Goal: Task Accomplishment & Management: Complete application form

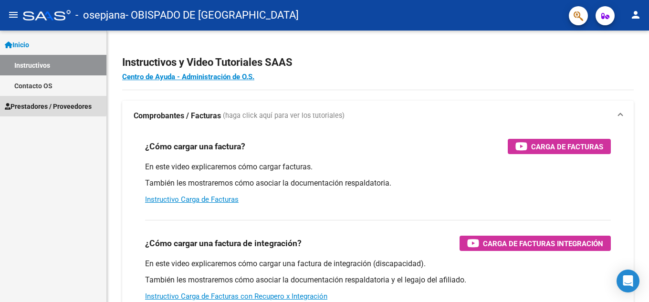
click at [37, 104] on span "Prestadores / Proveedores" at bounding box center [48, 106] width 87 height 11
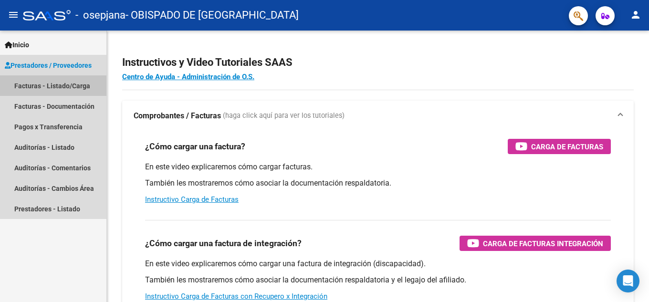
click at [79, 86] on link "Facturas - Listado/Carga" at bounding box center [53, 85] width 106 height 21
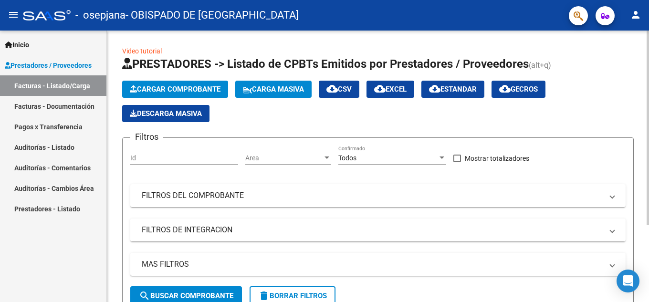
click at [193, 90] on span "Cargar Comprobante" at bounding box center [175, 89] width 91 height 9
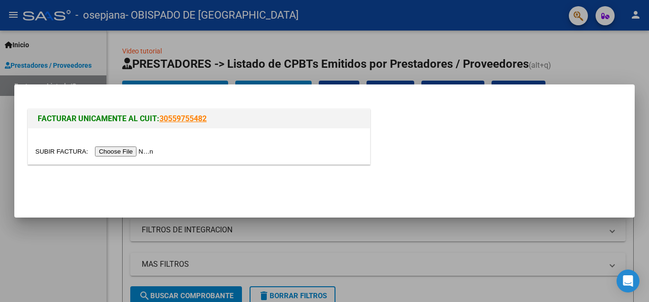
click at [133, 151] on input "file" at bounding box center [95, 152] width 121 height 10
click at [148, 149] on input "file" at bounding box center [95, 152] width 121 height 10
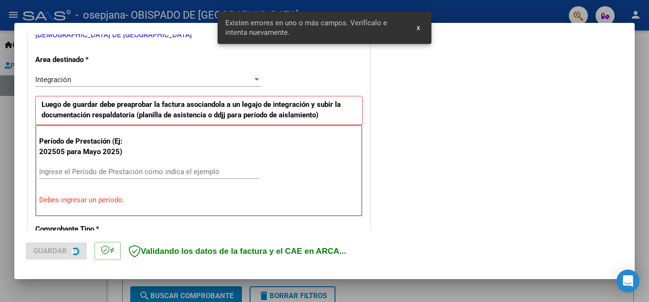
scroll to position [216, 0]
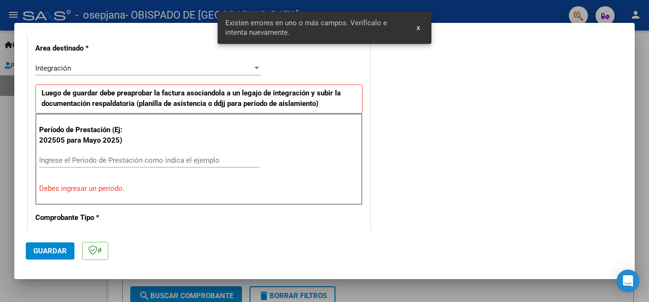
click at [91, 161] on input "Ingrese el Período de Prestación como indica el ejemplo" at bounding box center [149, 160] width 221 height 9
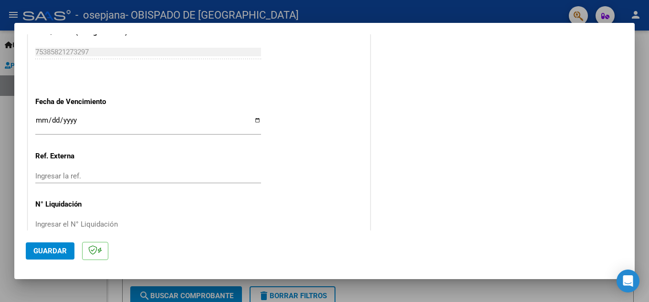
scroll to position [644, 0]
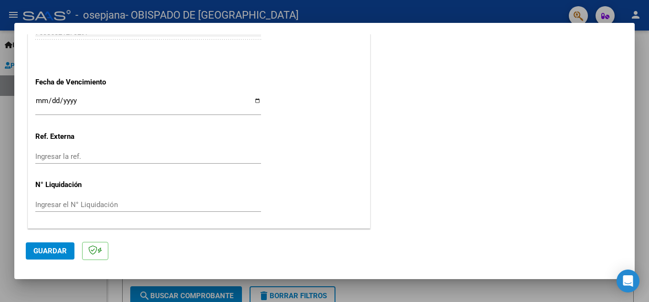
type input "202501"
click at [70, 99] on input "Ingresar la fecha" at bounding box center [148, 104] width 226 height 15
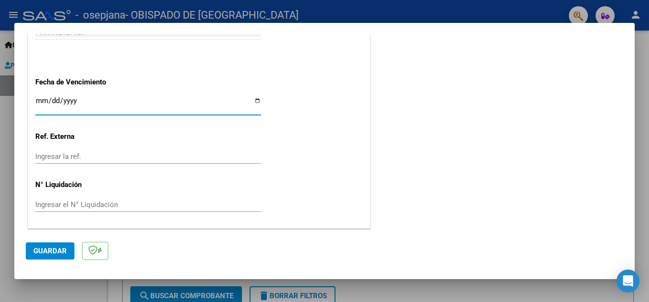
drag, startPoint x: 46, startPoint y: 104, endPoint x: 40, endPoint y: 104, distance: 6.2
click at [45, 104] on input "Ingresar la fecha" at bounding box center [148, 104] width 226 height 15
click at [38, 104] on input "Ingresar la fecha" at bounding box center [148, 104] width 226 height 15
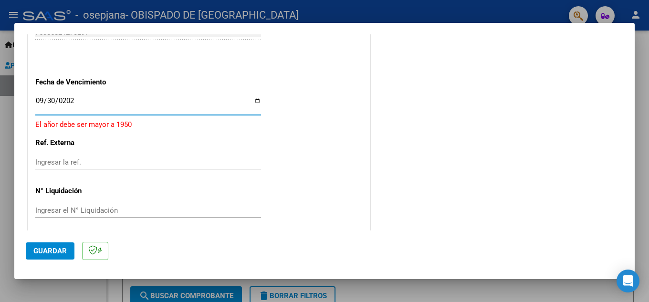
type input "[DATE]"
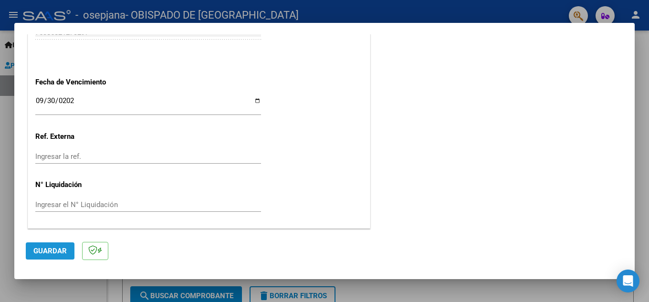
click at [51, 258] on button "Guardar" at bounding box center [50, 251] width 49 height 17
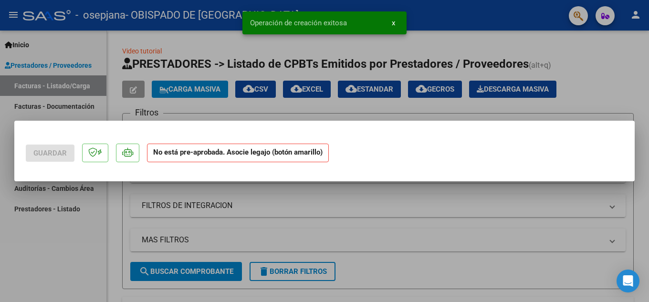
scroll to position [0, 0]
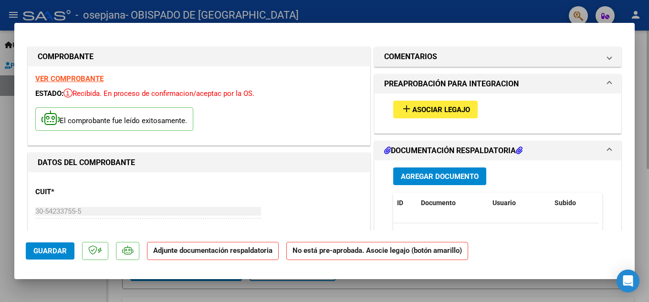
click at [649, 38] on div at bounding box center [324, 151] width 649 height 302
type input "$ 0,00"
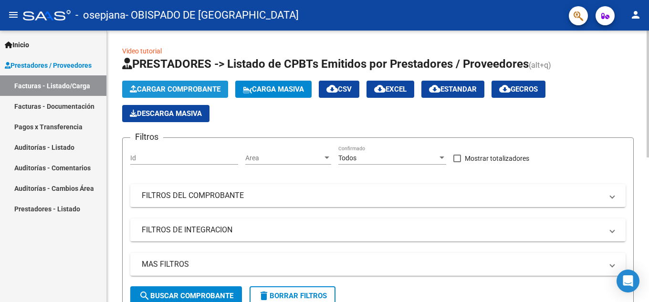
click at [193, 91] on span "Cargar Comprobante" at bounding box center [175, 89] width 91 height 9
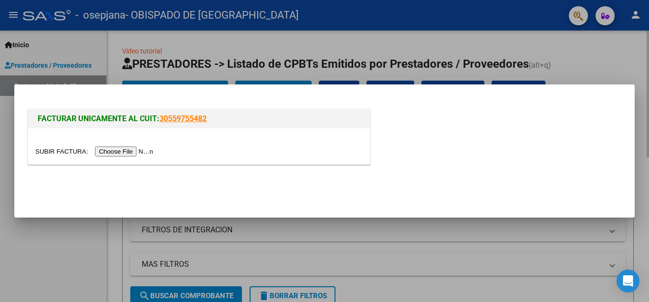
click at [580, 46] on div at bounding box center [324, 151] width 649 height 302
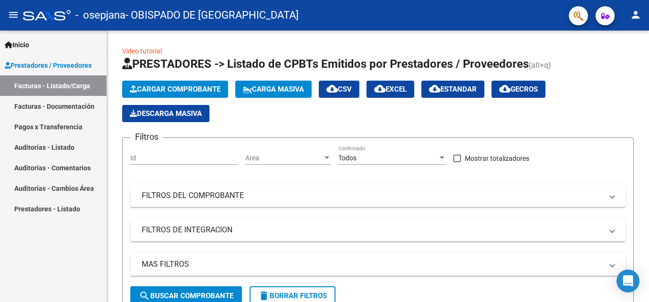
click at [28, 105] on link "Facturas - Documentación" at bounding box center [53, 106] width 106 height 21
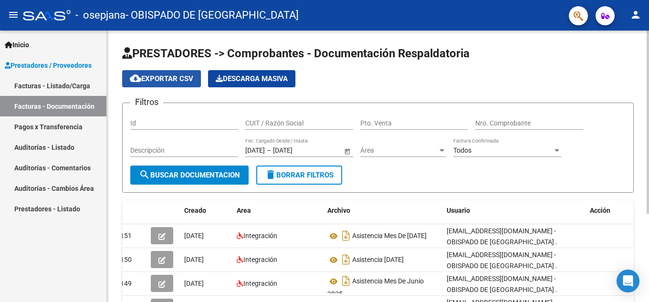
click at [185, 77] on span "cloud_download Exportar CSV" at bounding box center [162, 79] width 64 height 9
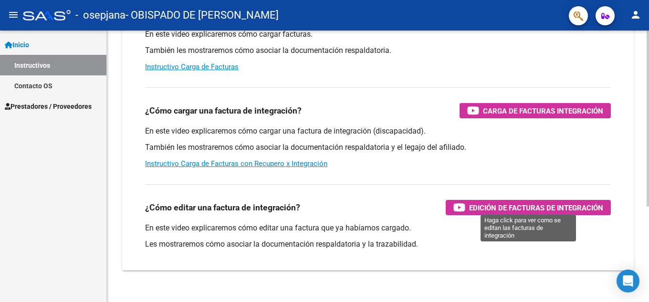
scroll to position [143, 0]
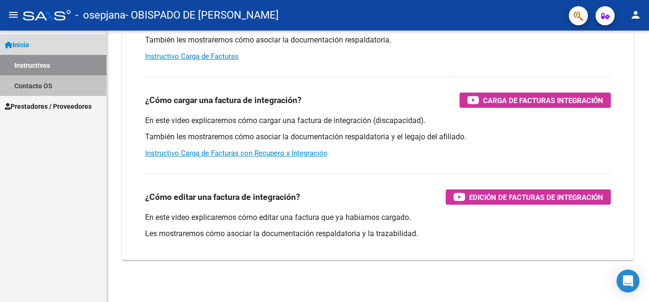
click at [50, 85] on link "Contacto OS" at bounding box center [53, 85] width 106 height 21
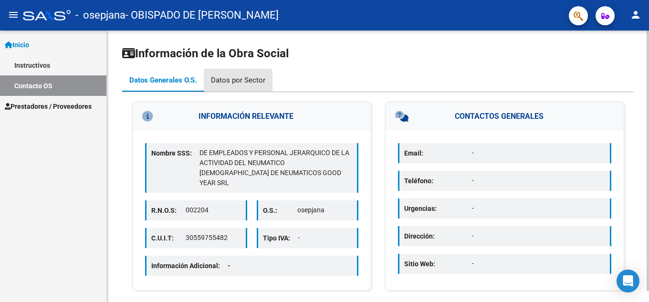
click at [226, 83] on div "Datos por Sector" at bounding box center [238, 80] width 54 height 11
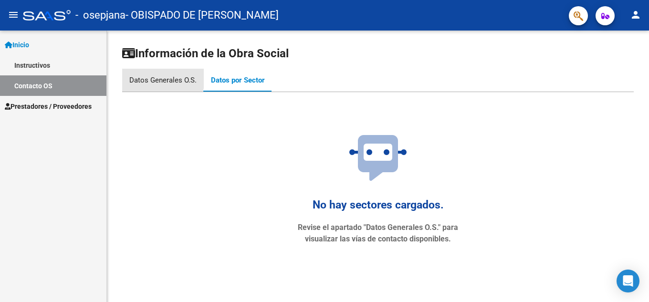
click at [152, 75] on div "Datos Generales O.S." at bounding box center [163, 80] width 82 height 23
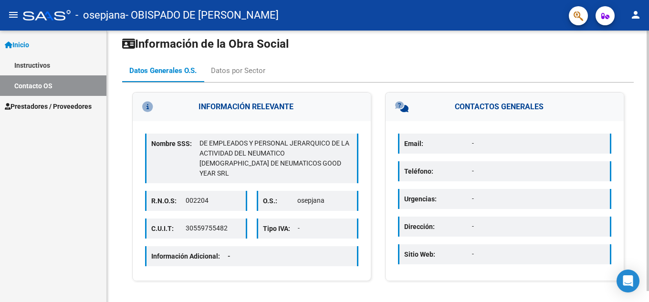
scroll to position [11, 0]
